Goal: Transaction & Acquisition: Purchase product/service

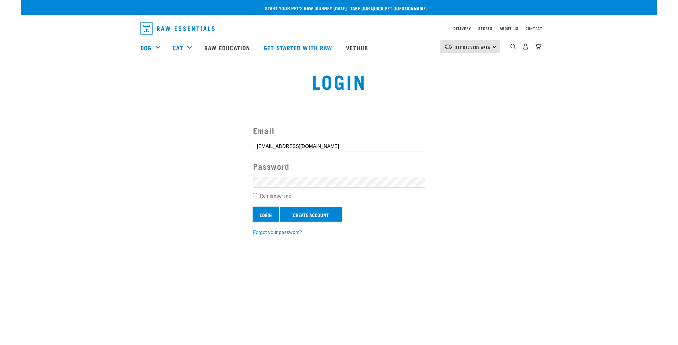
click at [265, 213] on input "Login" at bounding box center [266, 214] width 26 height 15
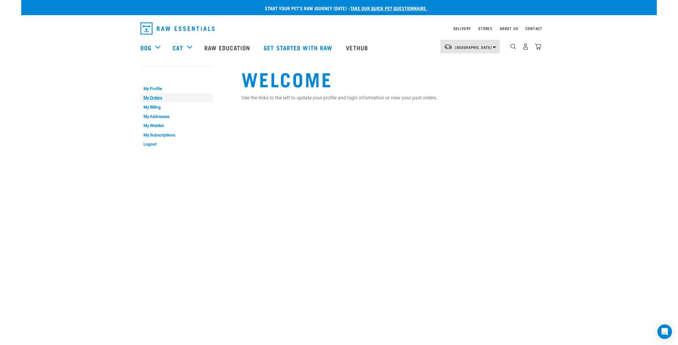
click at [157, 96] on link "My Orders" at bounding box center [176, 97] width 73 height 9
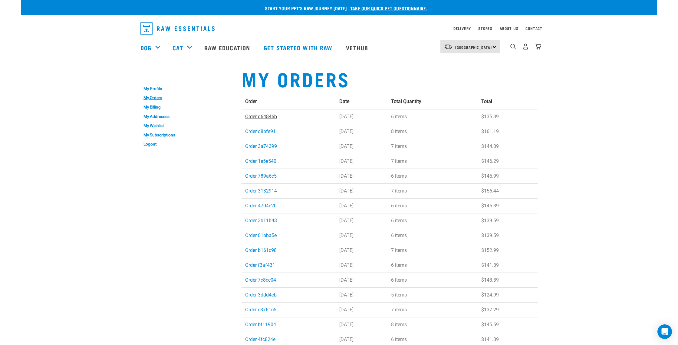
click at [269, 118] on link "Order d64846b" at bounding box center [261, 117] width 32 height 6
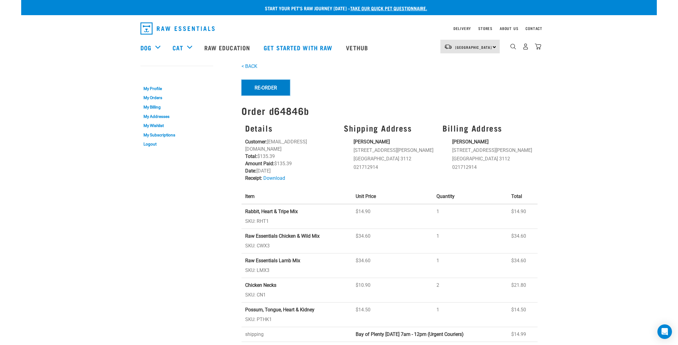
click at [263, 89] on button "Re-Order" at bounding box center [266, 88] width 48 height 16
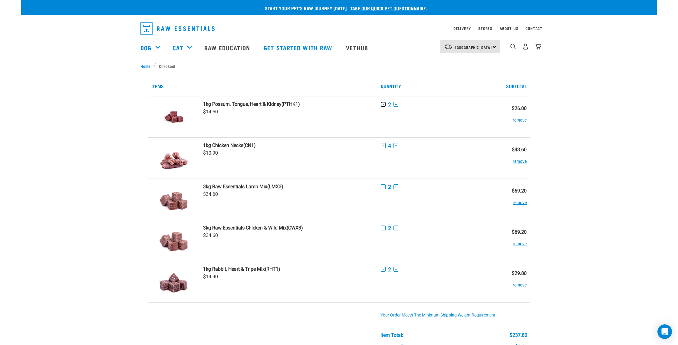
click at [384, 104] on button "-" at bounding box center [383, 104] width 5 height 5
click at [384, 146] on button "-" at bounding box center [383, 145] width 5 height 5
click at [383, 187] on button "-" at bounding box center [383, 186] width 5 height 5
click at [382, 226] on button "-" at bounding box center [383, 227] width 5 height 5
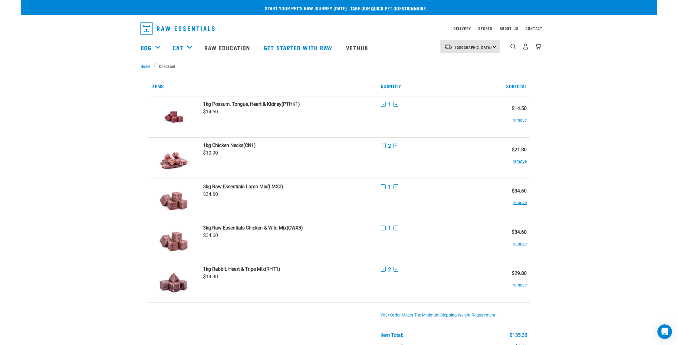
click at [384, 271] on div "- 2 +" at bounding box center [434, 269] width 107 height 6
click at [384, 270] on button "-" at bounding box center [383, 268] width 5 height 5
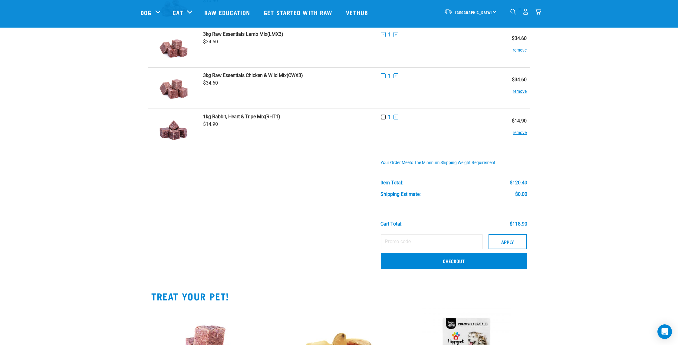
scroll to position [120, 0]
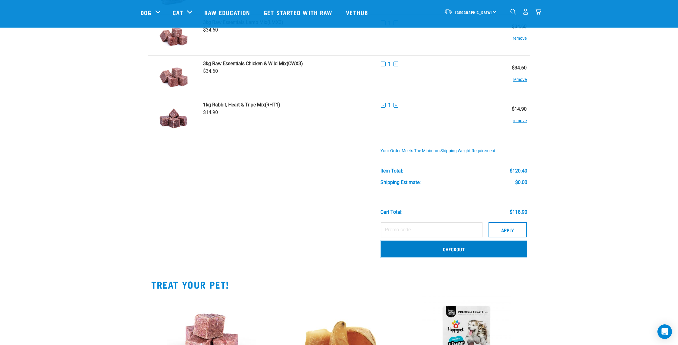
click at [467, 249] on link "Checkout" at bounding box center [454, 249] width 146 height 16
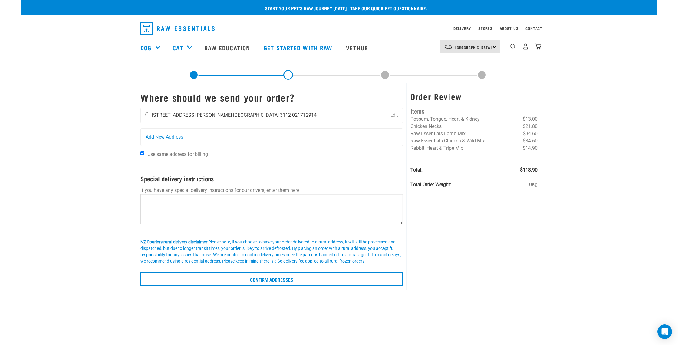
click at [147, 114] on input "radio" at bounding box center [147, 114] width 4 height 4
radio input "true"
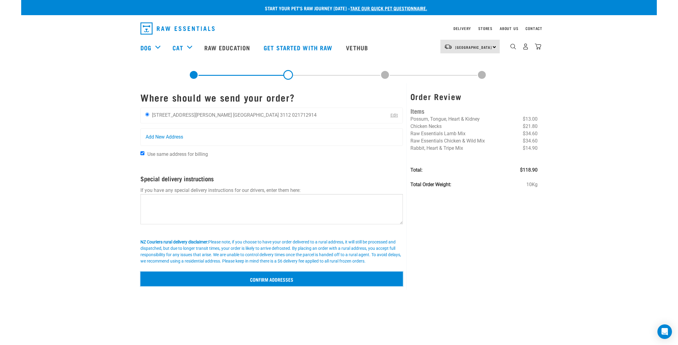
click at [269, 278] on input "Confirm addresses" at bounding box center [271, 278] width 262 height 15
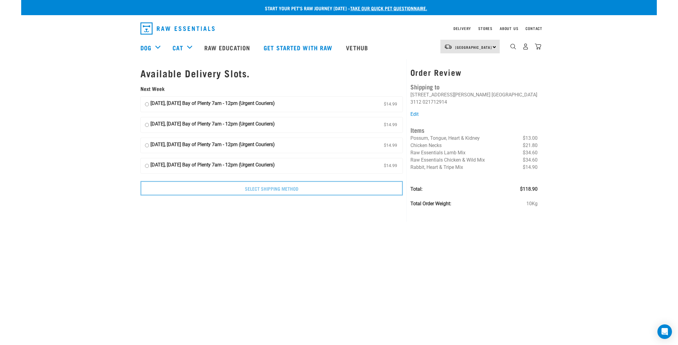
click at [146, 104] on input "19 August, Tuesday Bay of Plenty 7am - 12pm (Urgent Couriers) $14.99" at bounding box center [147, 104] width 4 height 9
radio input "true"
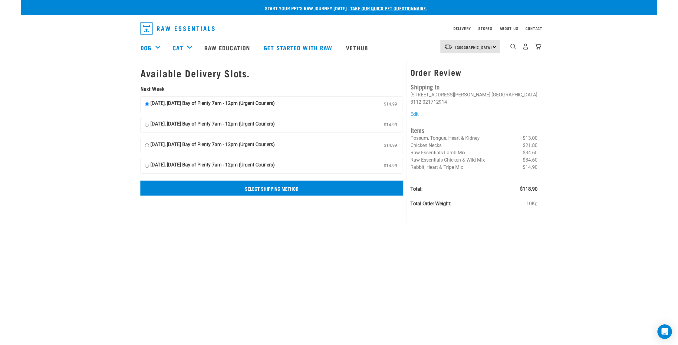
click at [272, 188] on input "Select Shipping Method" at bounding box center [271, 188] width 262 height 15
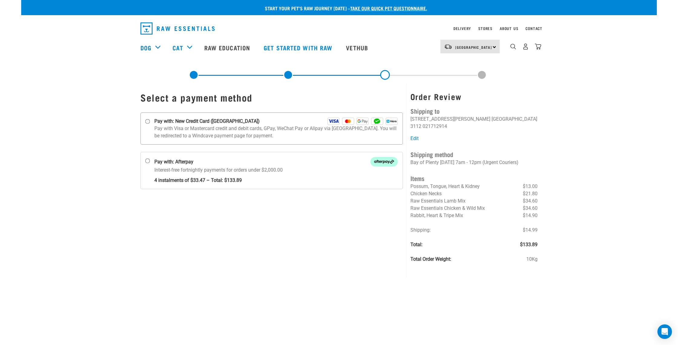
click at [148, 122] on input "Pay with: New Credit Card ([GEOGRAPHIC_DATA])" at bounding box center [147, 121] width 5 height 5
radio input "true"
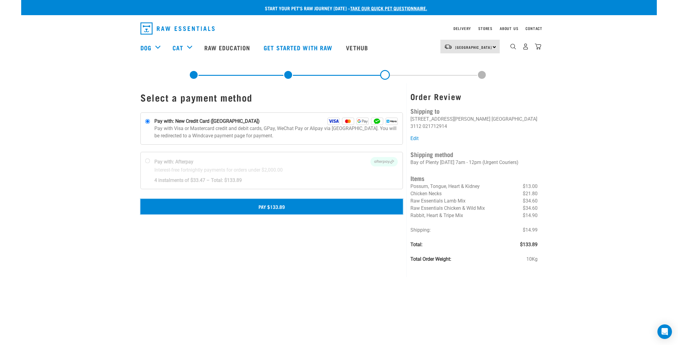
click at [271, 206] on button "Pay $133.89" at bounding box center [271, 206] width 262 height 15
